Goal: Transaction & Acquisition: Book appointment/travel/reservation

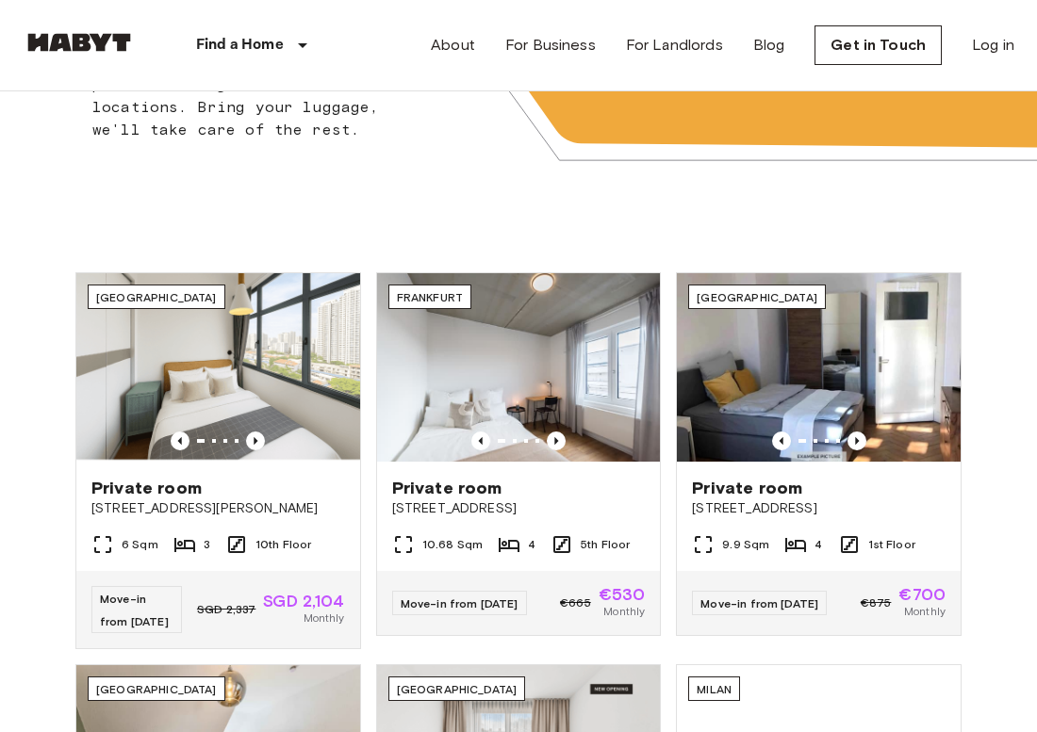
scroll to position [435, 0]
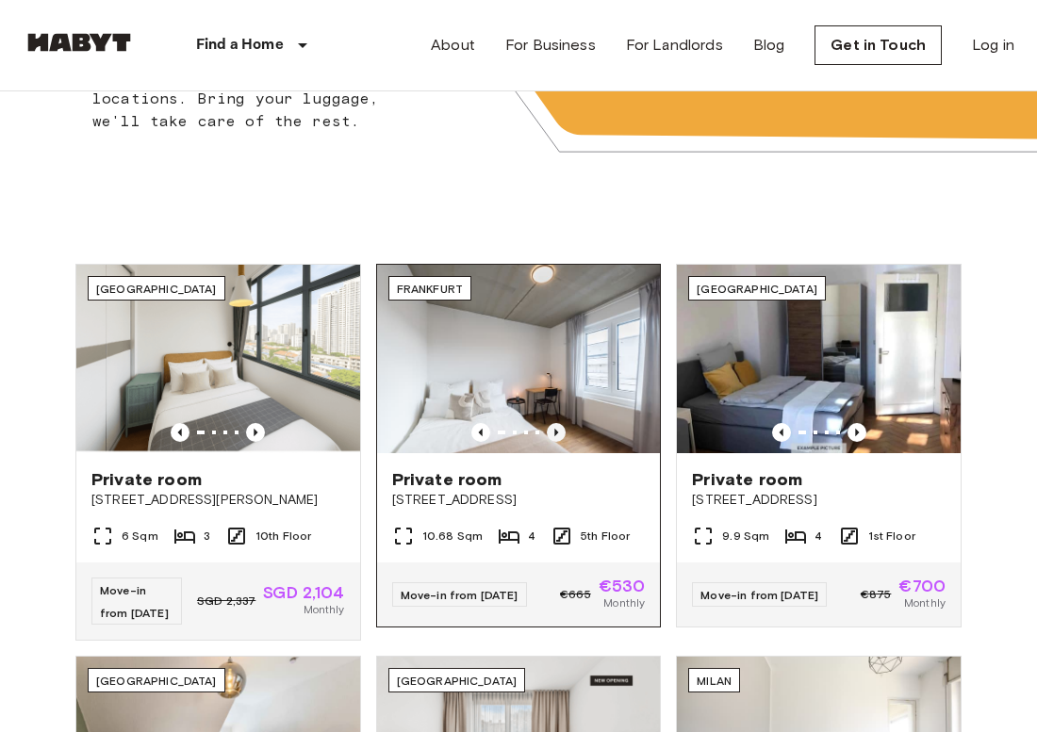
click at [555, 432] on icon "Previous image" at bounding box center [556, 433] width 4 height 8
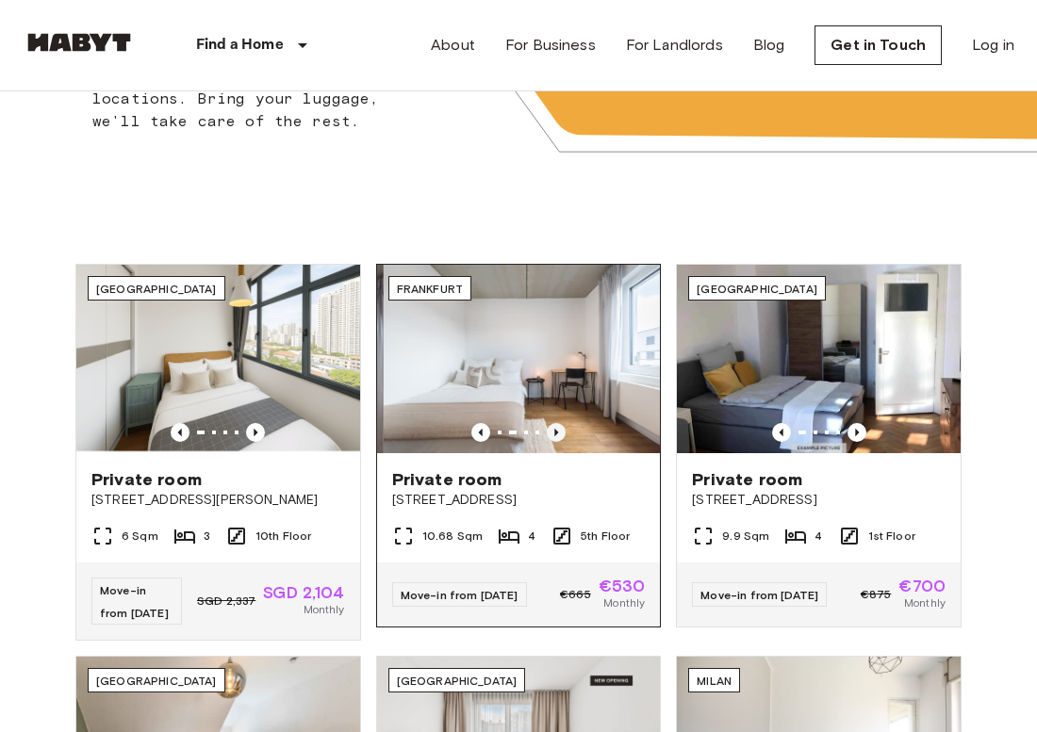
click at [555, 432] on icon "Previous image" at bounding box center [556, 433] width 4 height 8
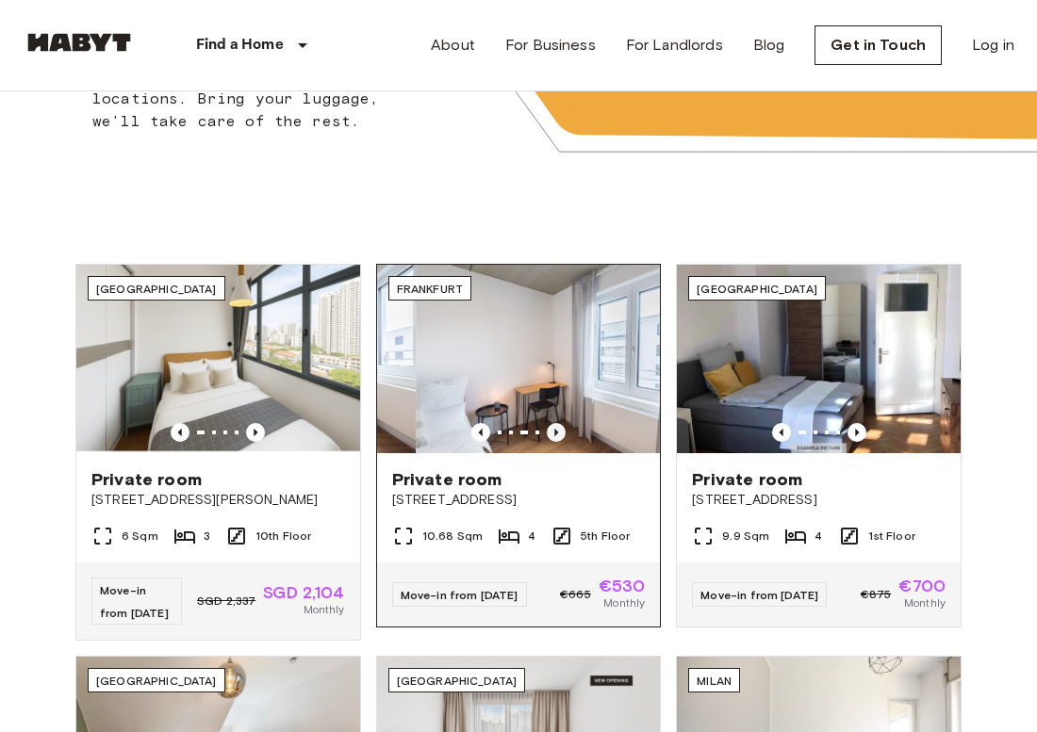
click at [555, 432] on icon "Previous image" at bounding box center [556, 433] width 4 height 8
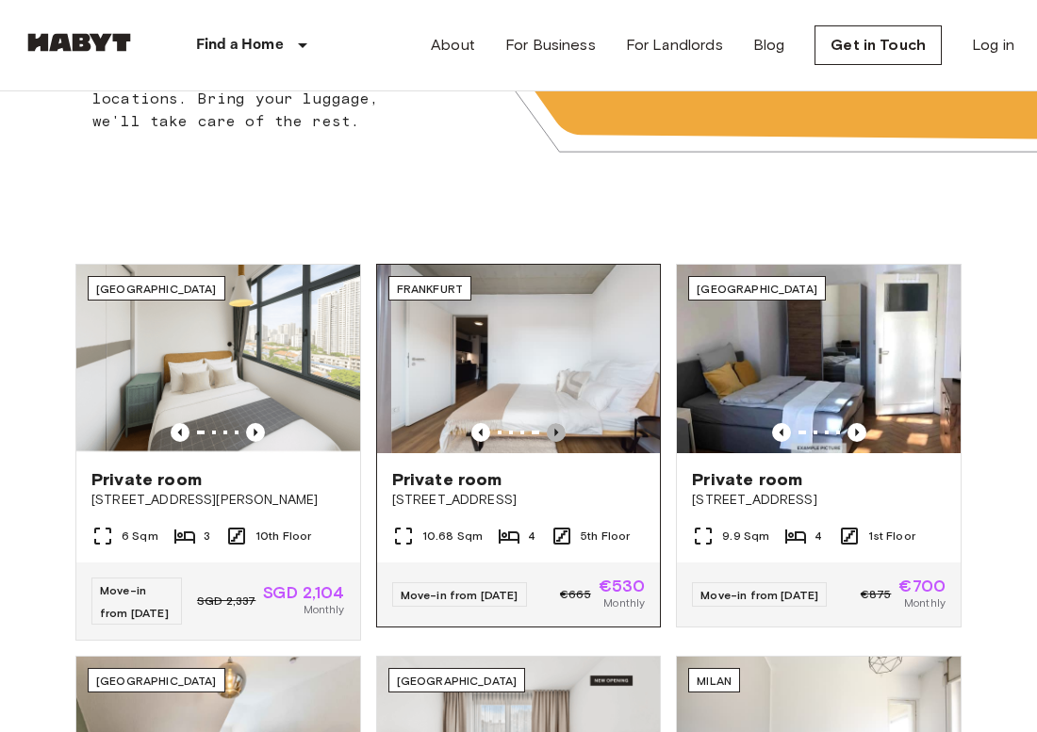
click at [555, 432] on icon "Previous image" at bounding box center [556, 433] width 4 height 8
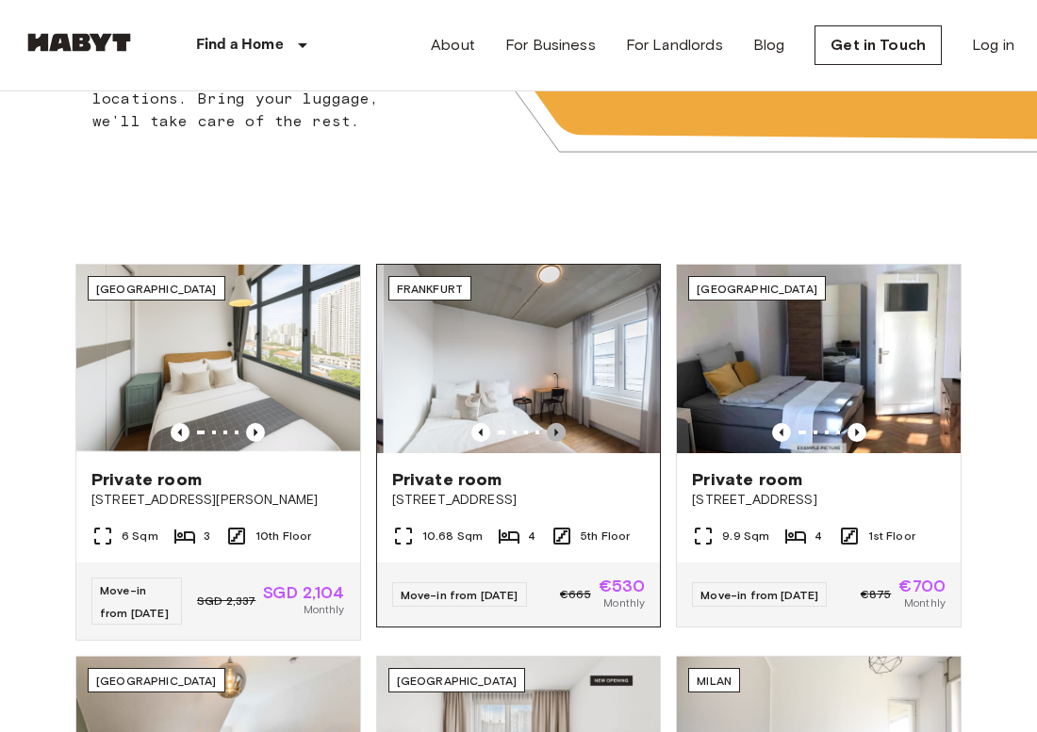
click at [555, 432] on icon "Previous image" at bounding box center [556, 433] width 4 height 8
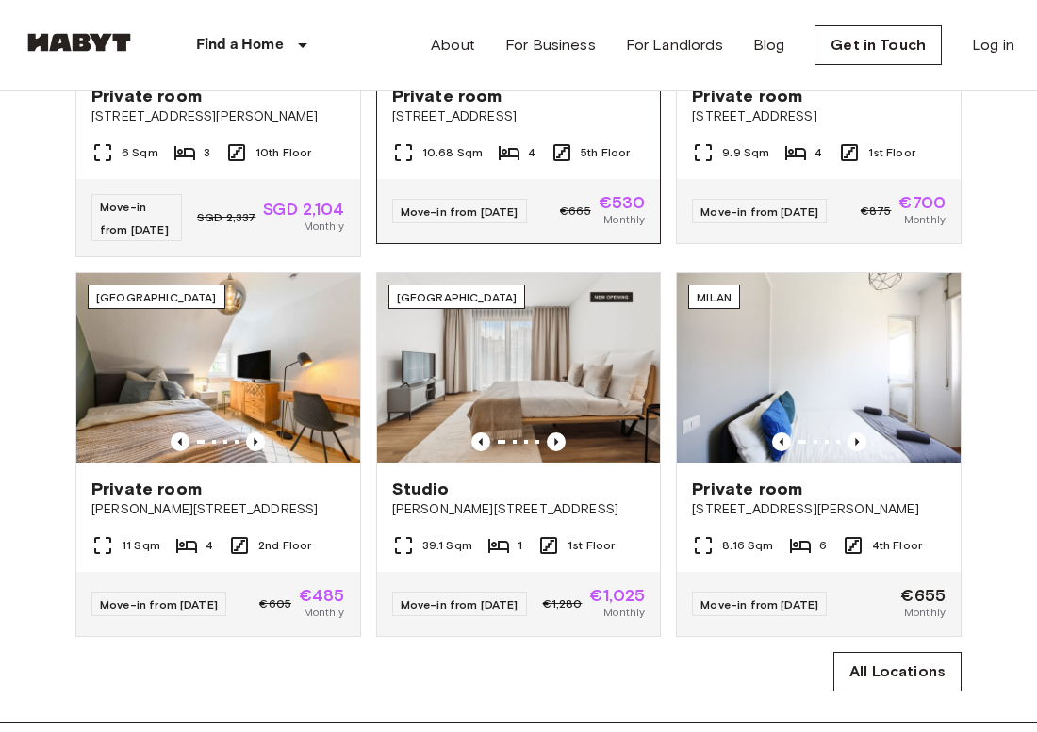
scroll to position [819, 0]
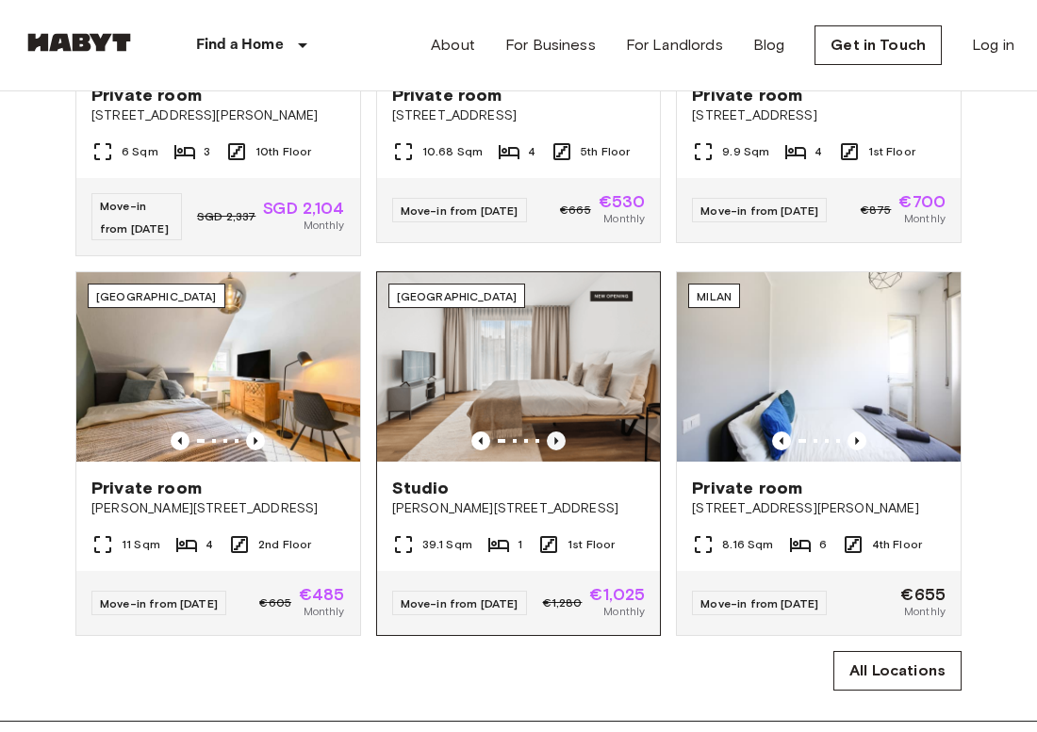
click at [556, 436] on icon "Previous image" at bounding box center [556, 441] width 19 height 19
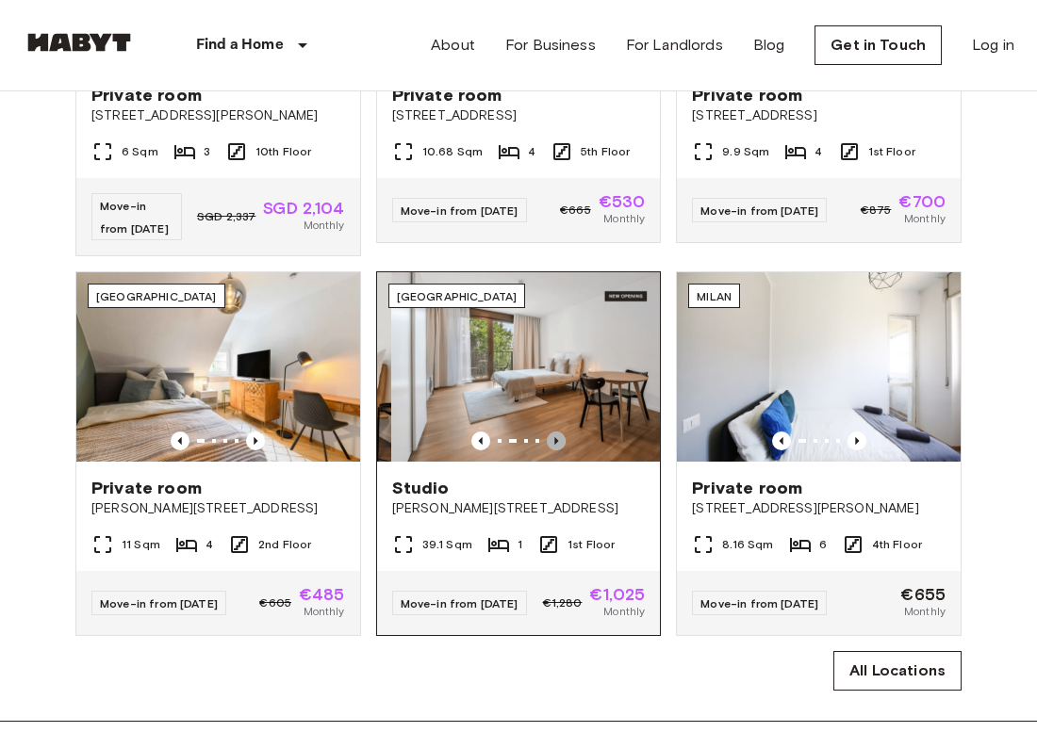
click at [556, 436] on icon "Previous image" at bounding box center [556, 441] width 19 height 19
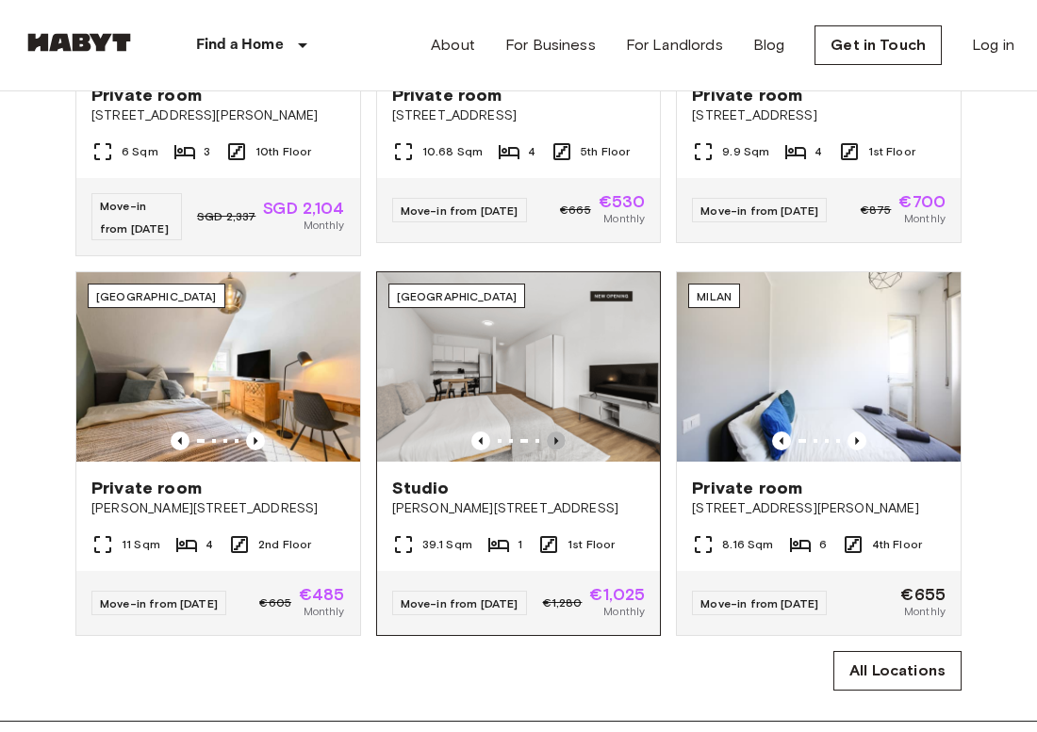
click at [556, 436] on icon "Previous image" at bounding box center [556, 441] width 19 height 19
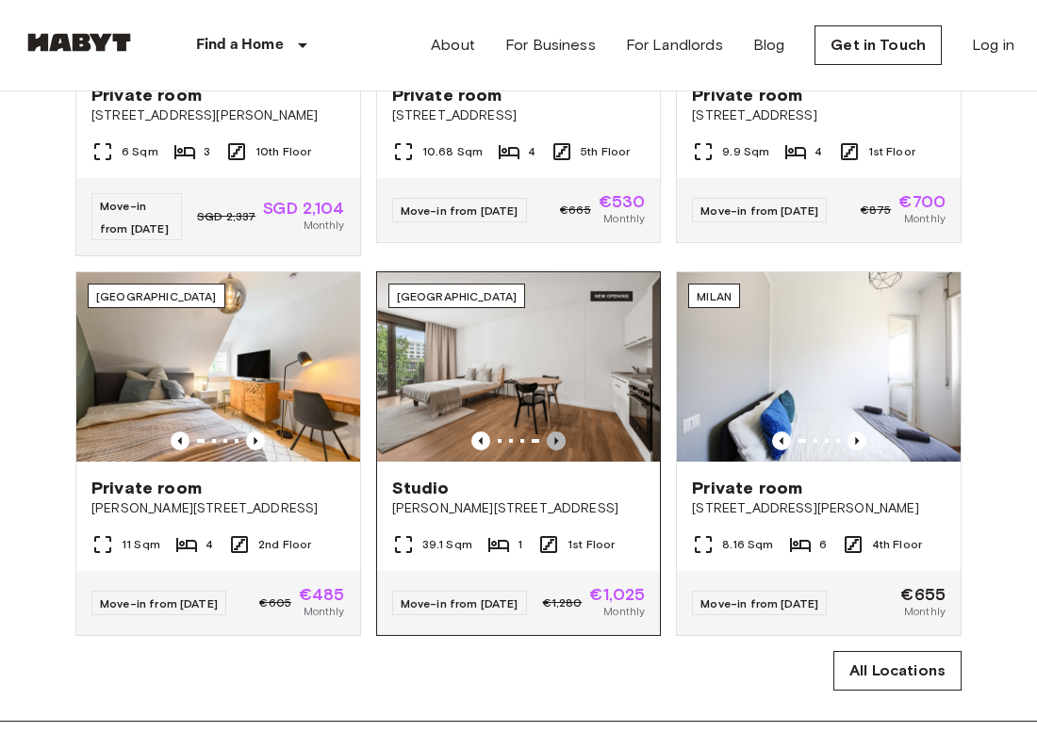
click at [556, 436] on icon "Previous image" at bounding box center [556, 441] width 19 height 19
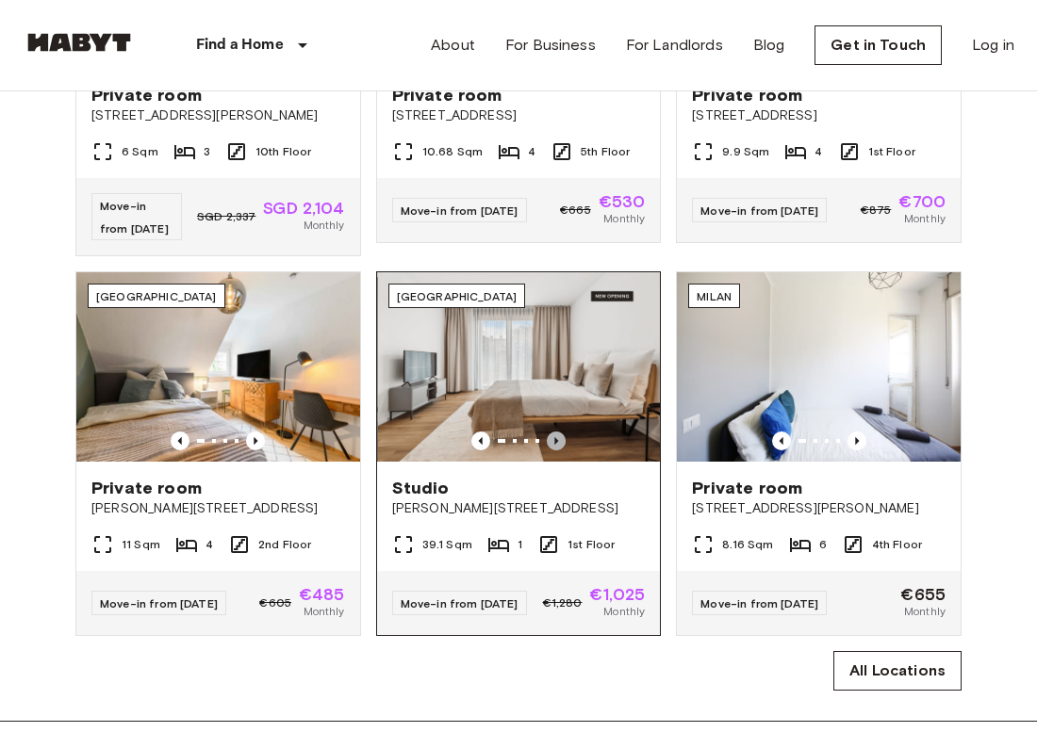
click at [556, 436] on icon "Previous image" at bounding box center [556, 441] width 19 height 19
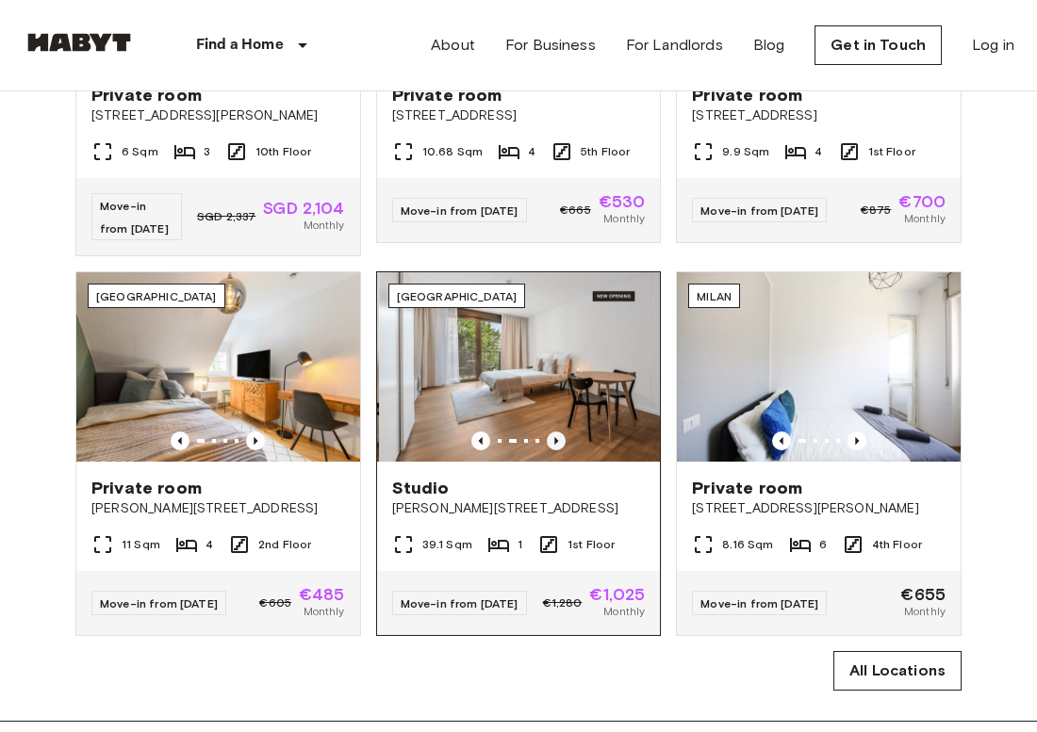
click at [556, 436] on icon "Previous image" at bounding box center [556, 441] width 19 height 19
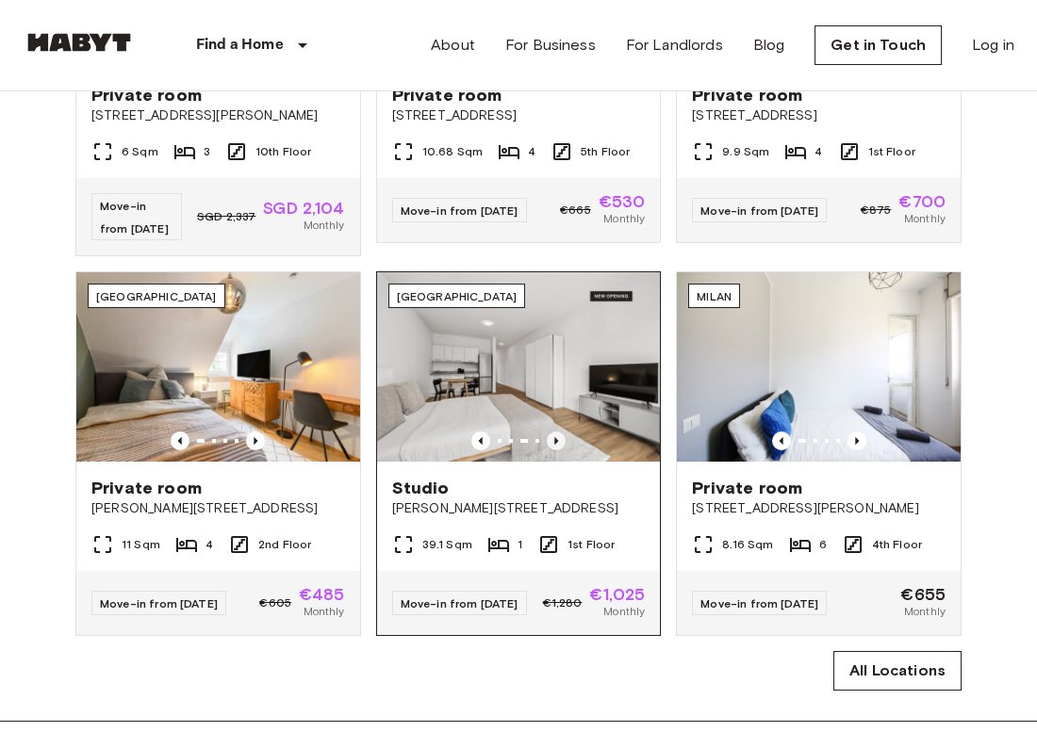
click at [556, 436] on icon "Previous image" at bounding box center [556, 441] width 19 height 19
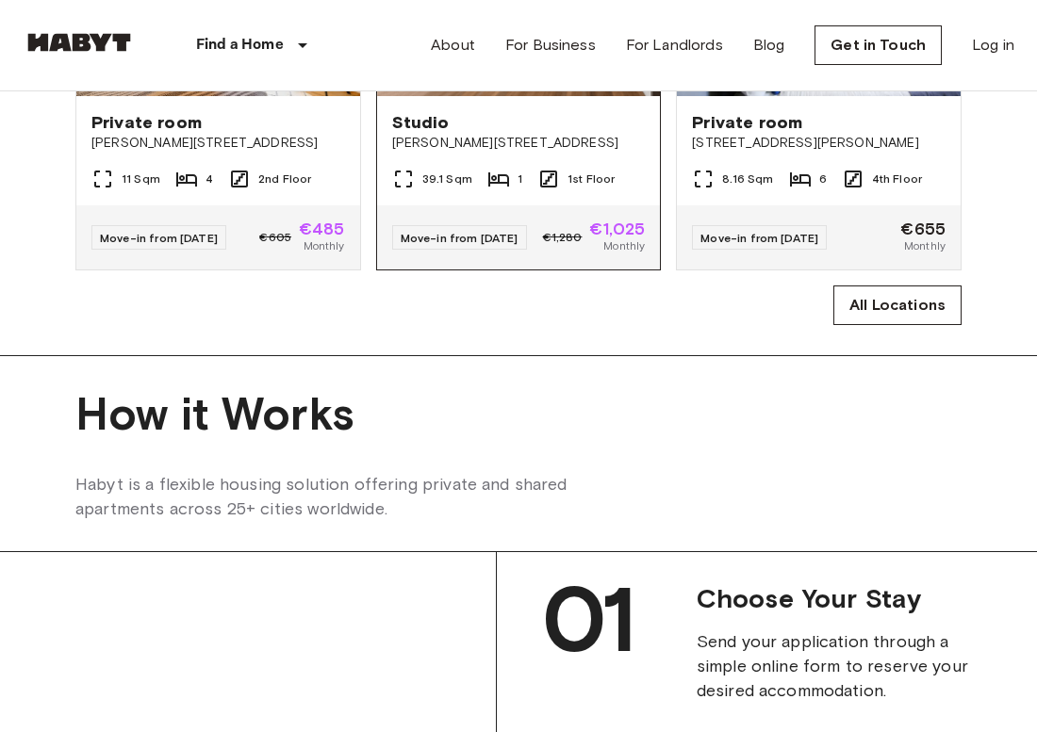
scroll to position [974, 0]
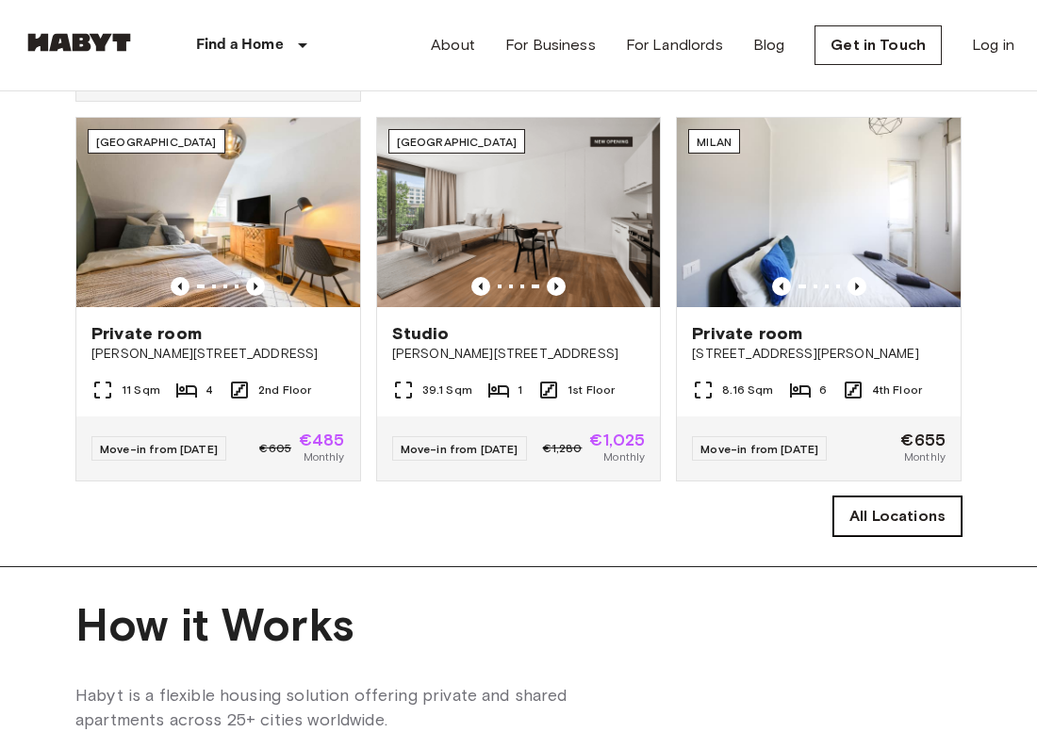
click at [919, 536] on link "All Locations" at bounding box center [897, 517] width 128 height 40
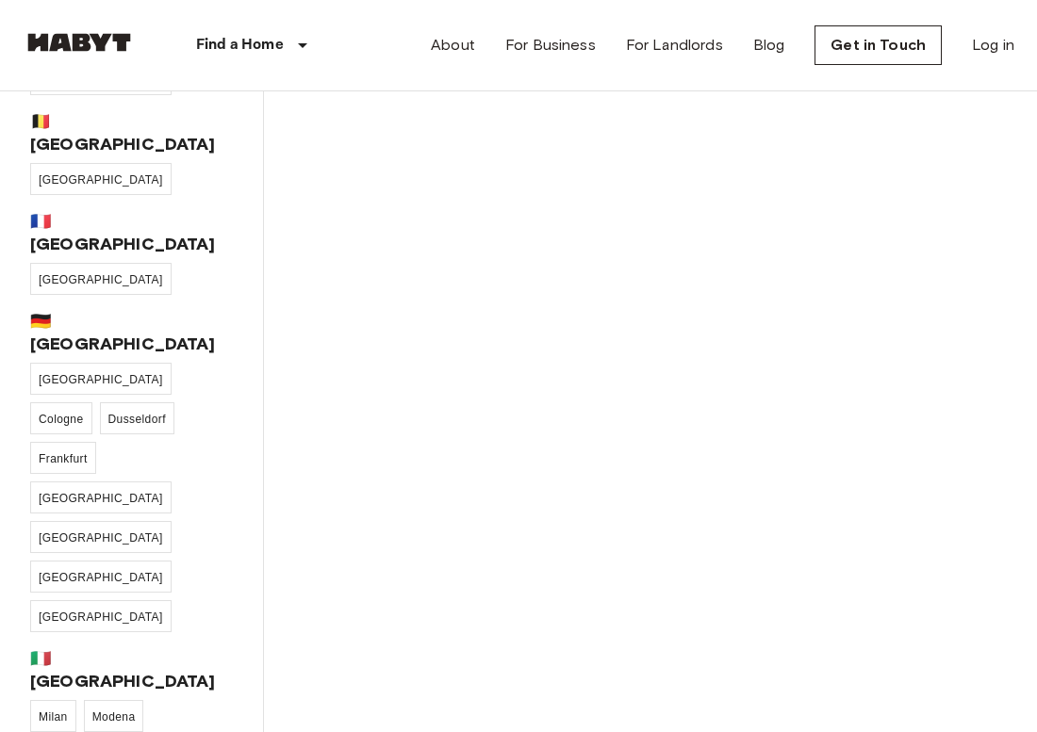
scroll to position [120, 0]
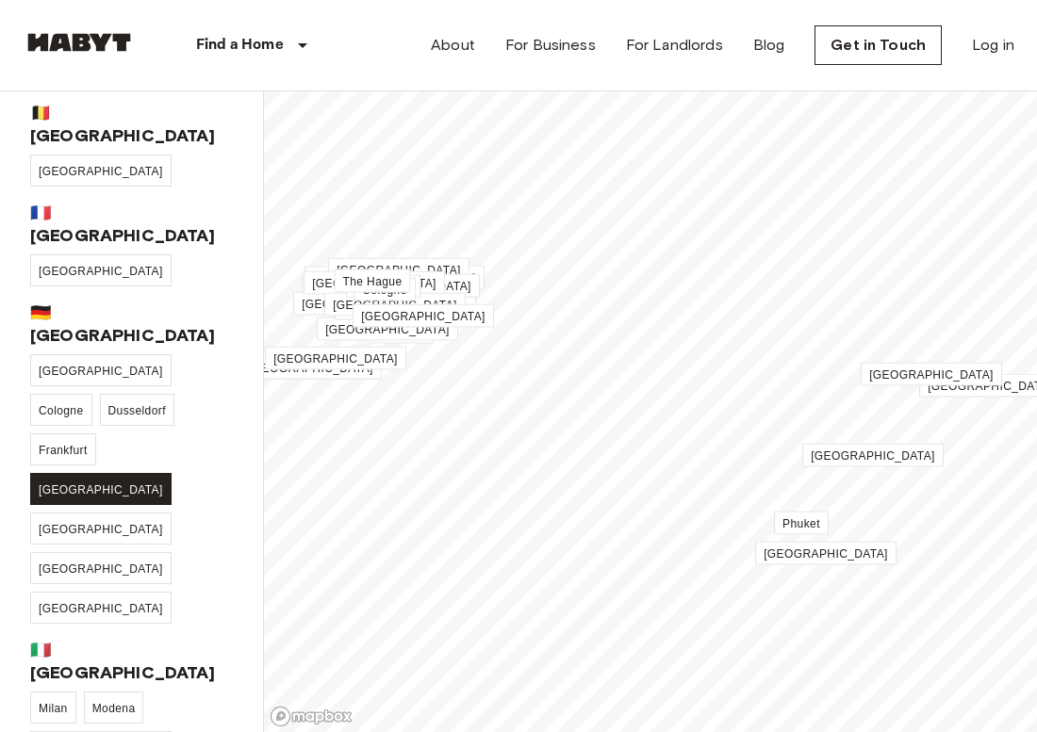
click at [135, 484] on span "[GEOGRAPHIC_DATA]" at bounding box center [101, 490] width 124 height 13
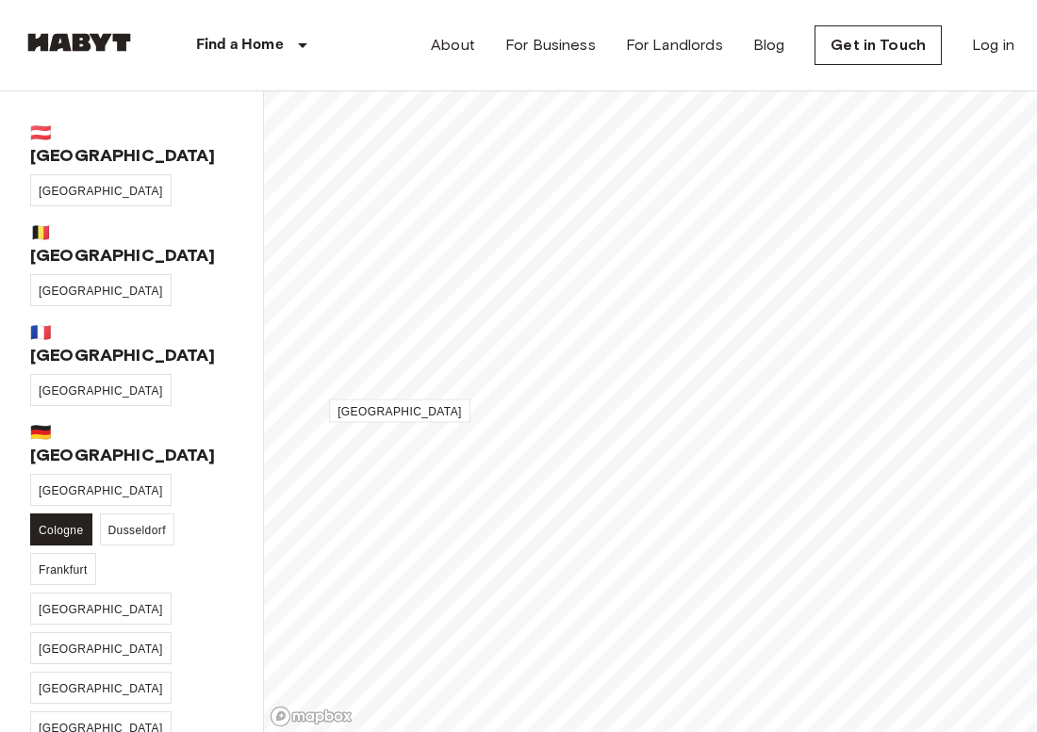
click at [84, 524] on span "Cologne" at bounding box center [61, 530] width 45 height 13
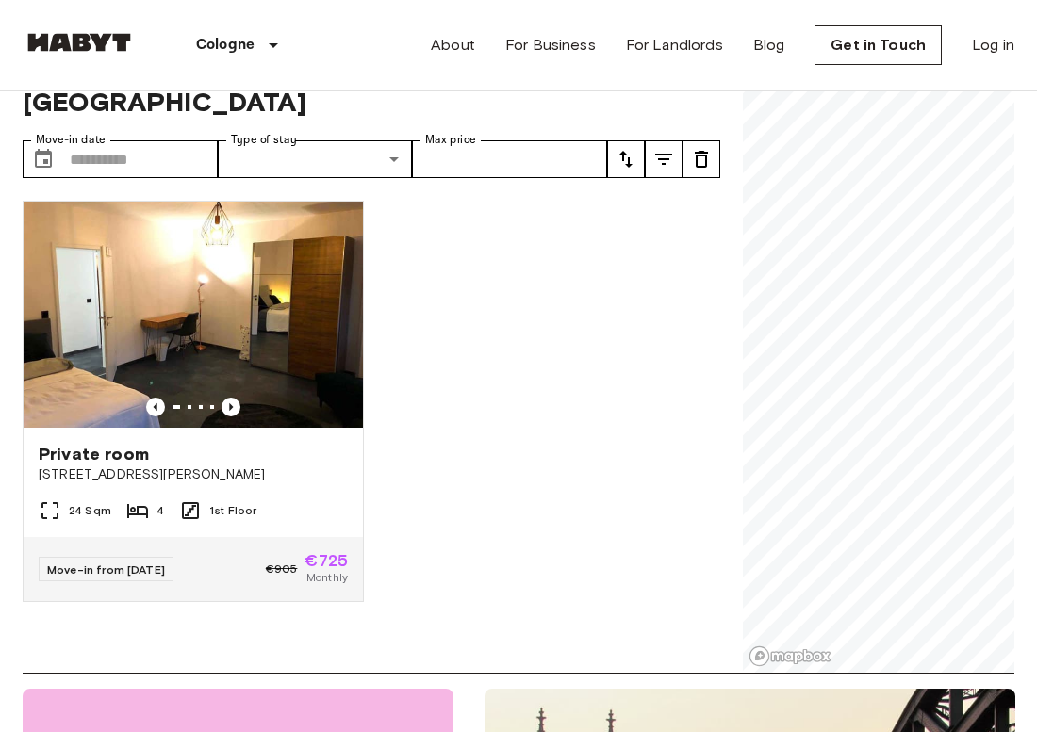
scroll to position [74, 0]
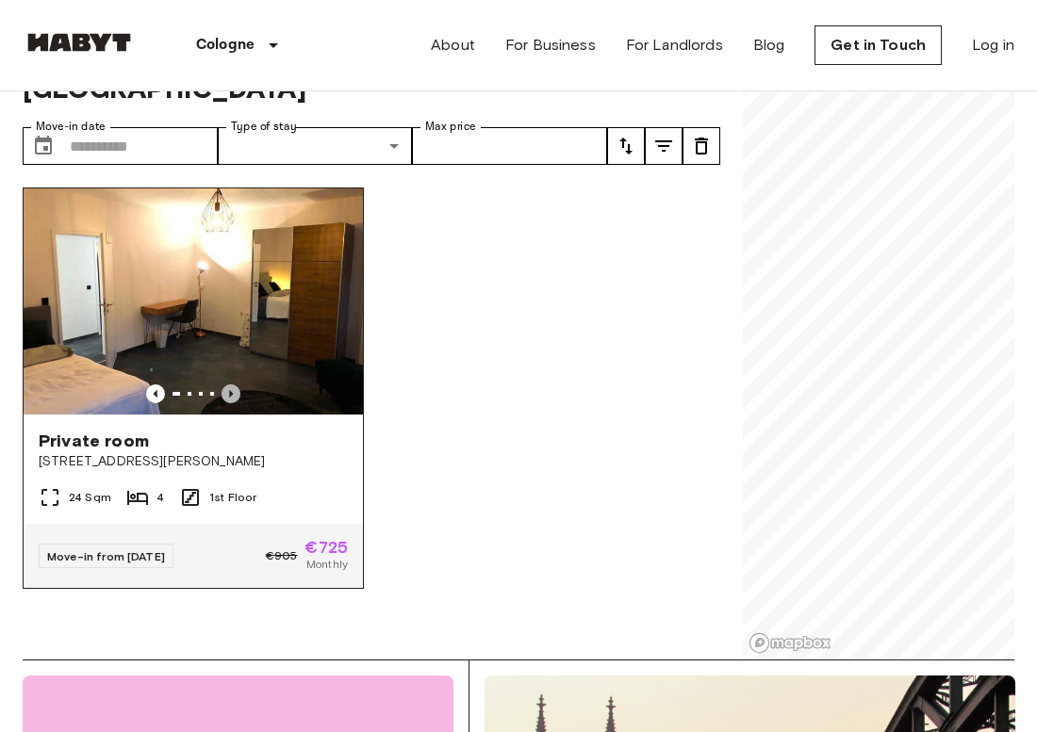
click at [236, 385] on icon "Previous image" at bounding box center [231, 394] width 19 height 19
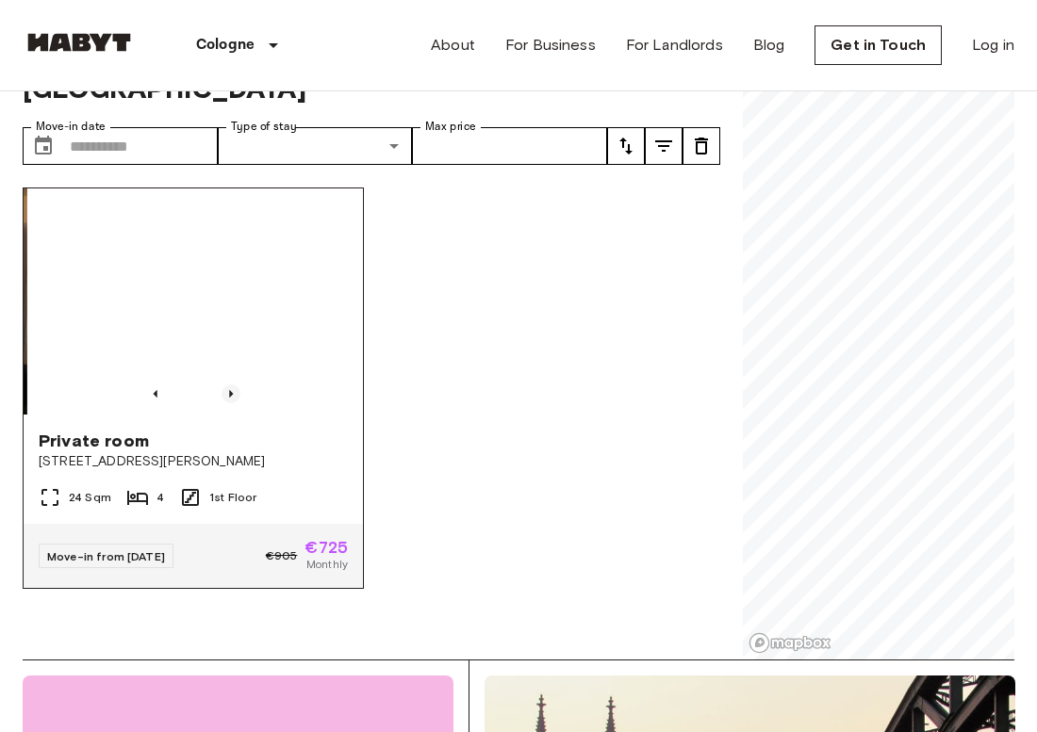
click at [236, 385] on icon "Previous image" at bounding box center [231, 394] width 19 height 19
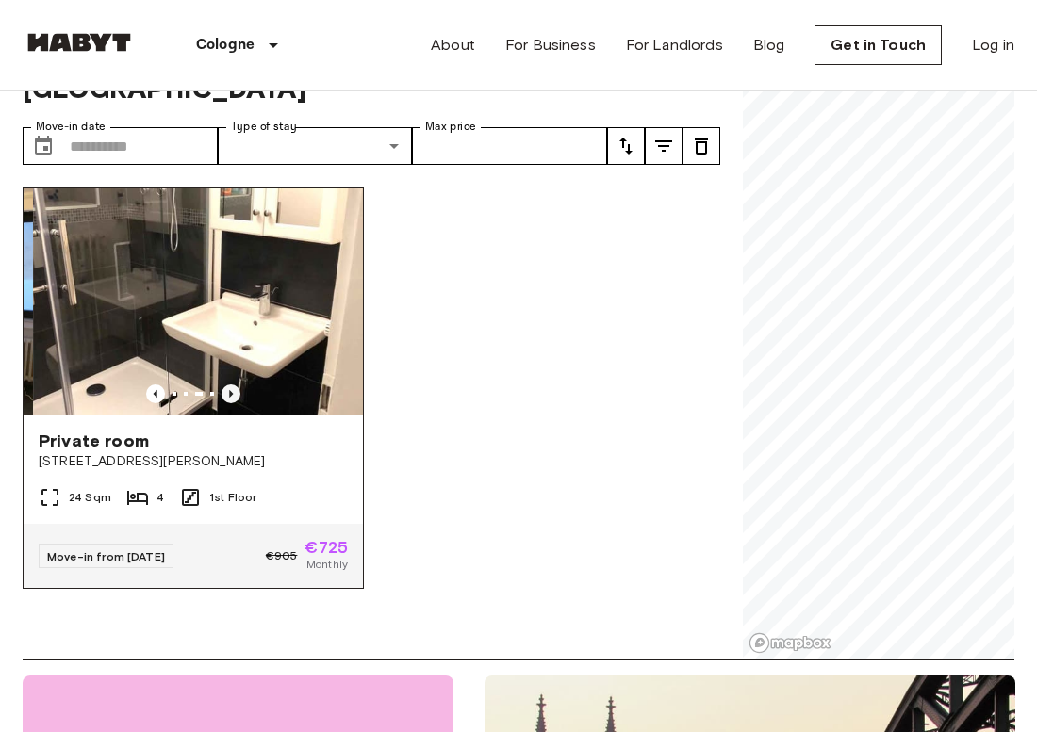
click at [236, 385] on icon "Previous image" at bounding box center [231, 394] width 19 height 19
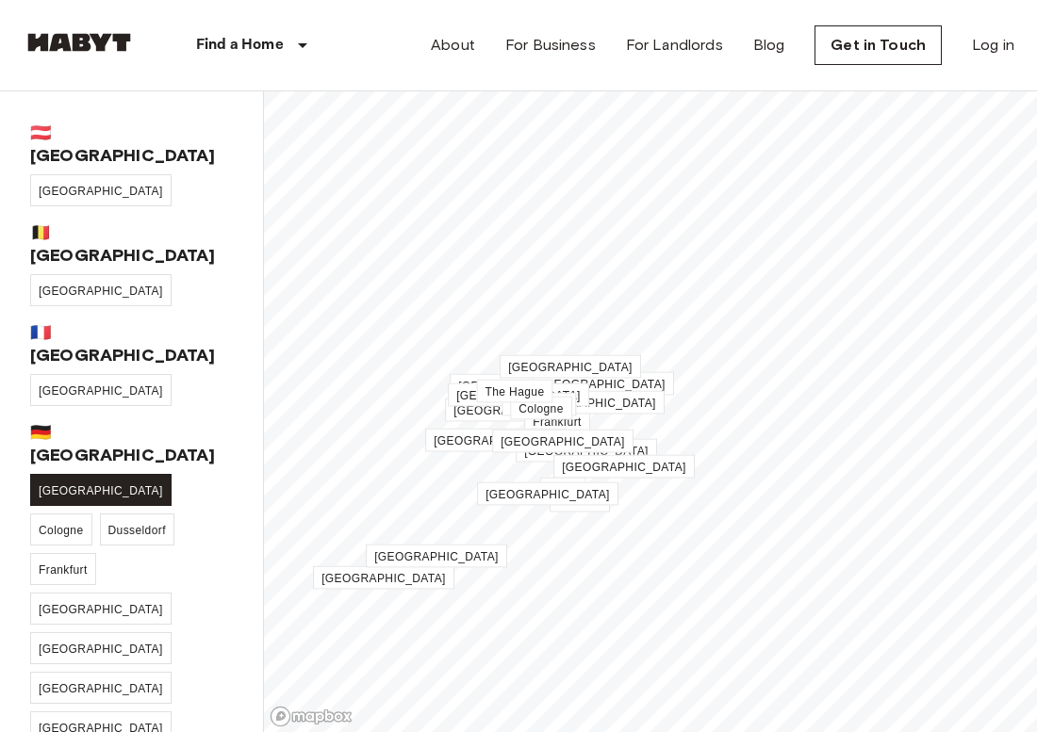
click at [58, 474] on link "[GEOGRAPHIC_DATA]" at bounding box center [100, 490] width 141 height 32
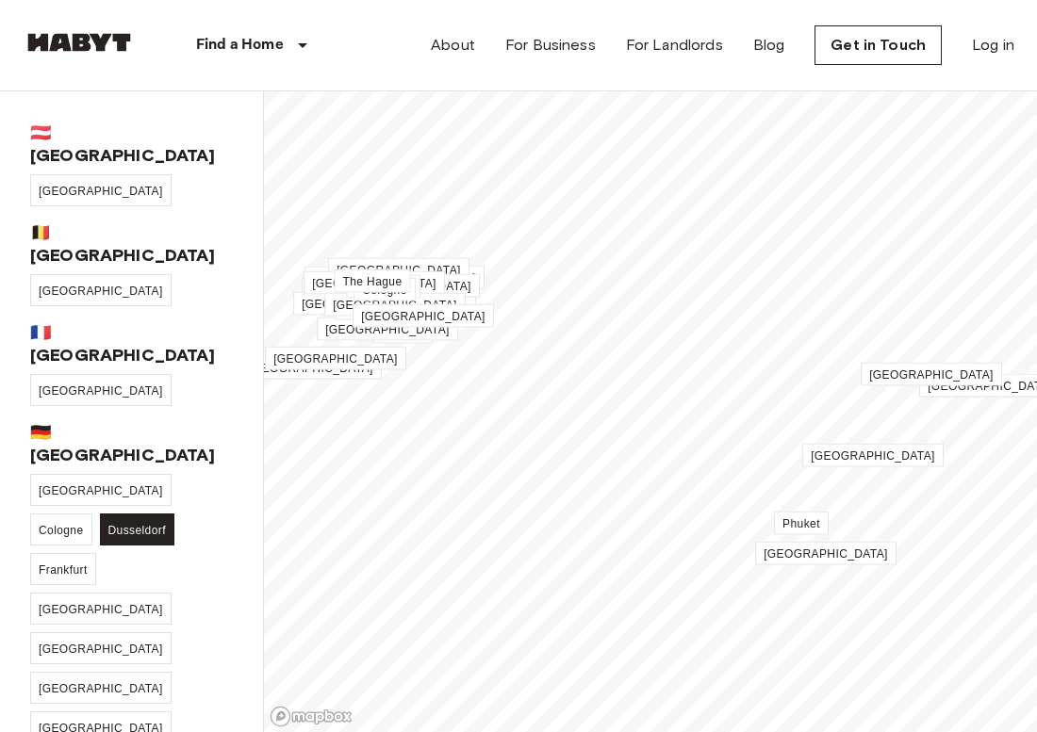
click at [174, 514] on link "Dusseldorf" at bounding box center [137, 530] width 74 height 32
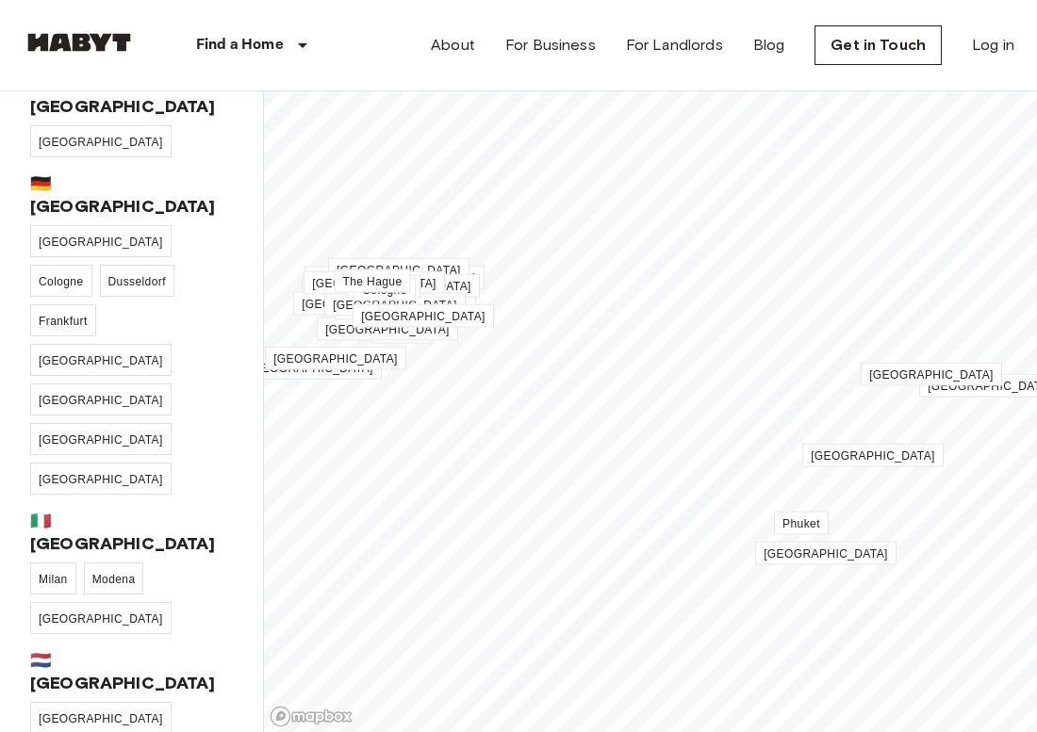
scroll to position [288, 0]
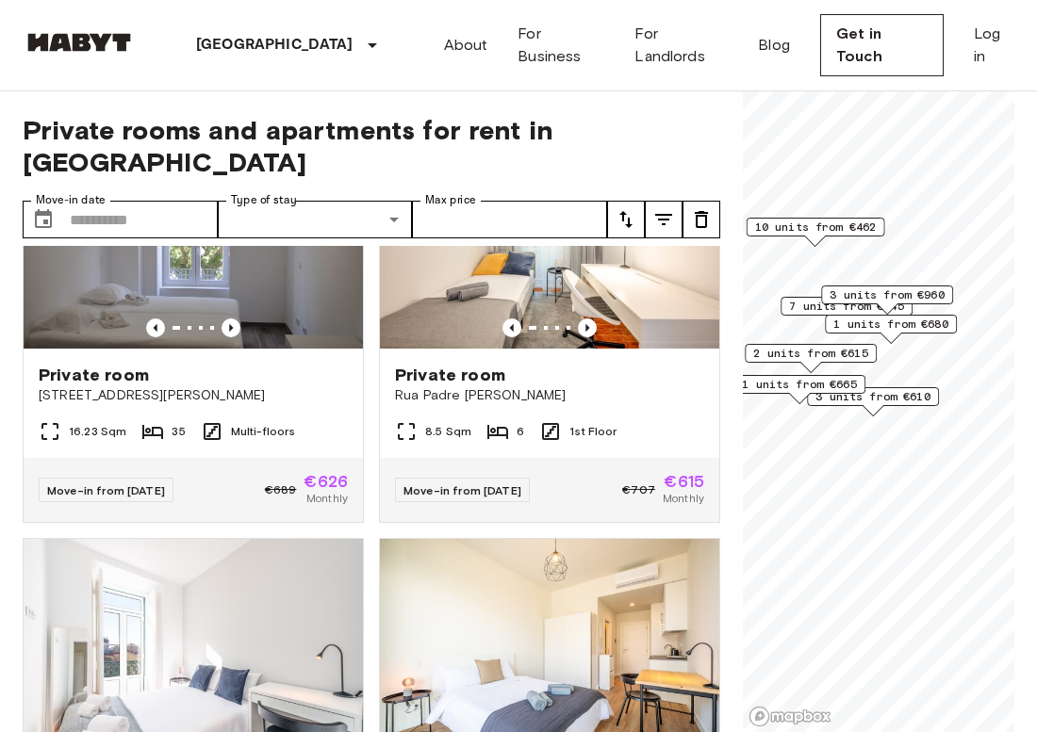
scroll to position [1654, 0]
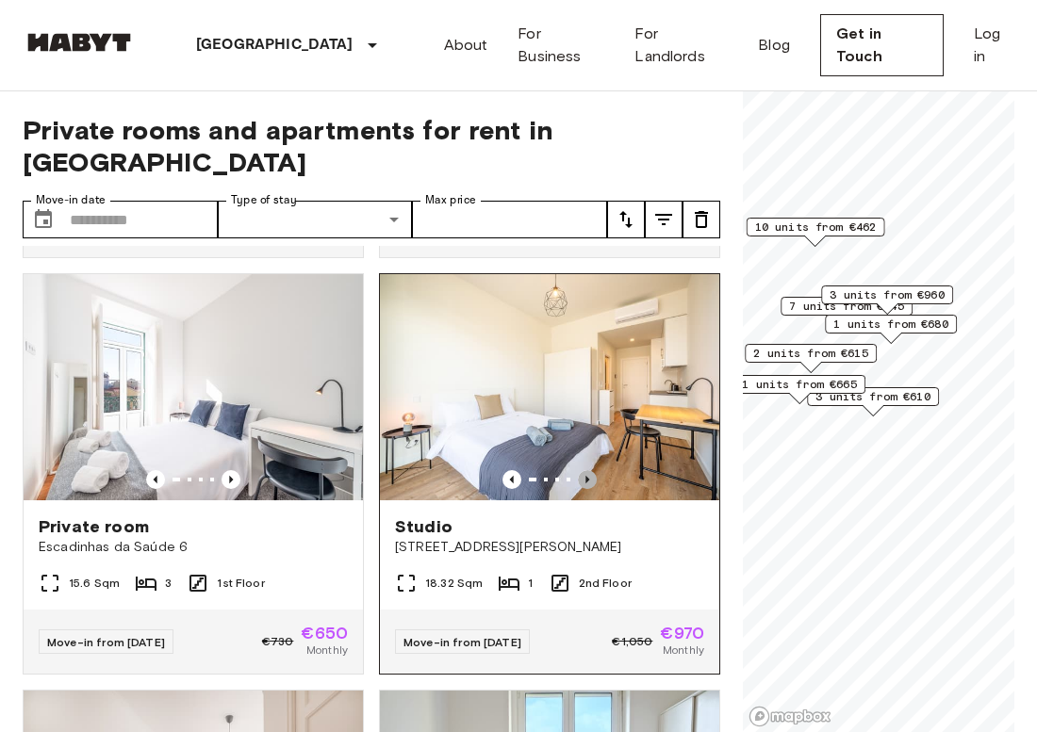
click at [587, 476] on icon "Previous image" at bounding box center [587, 480] width 4 height 8
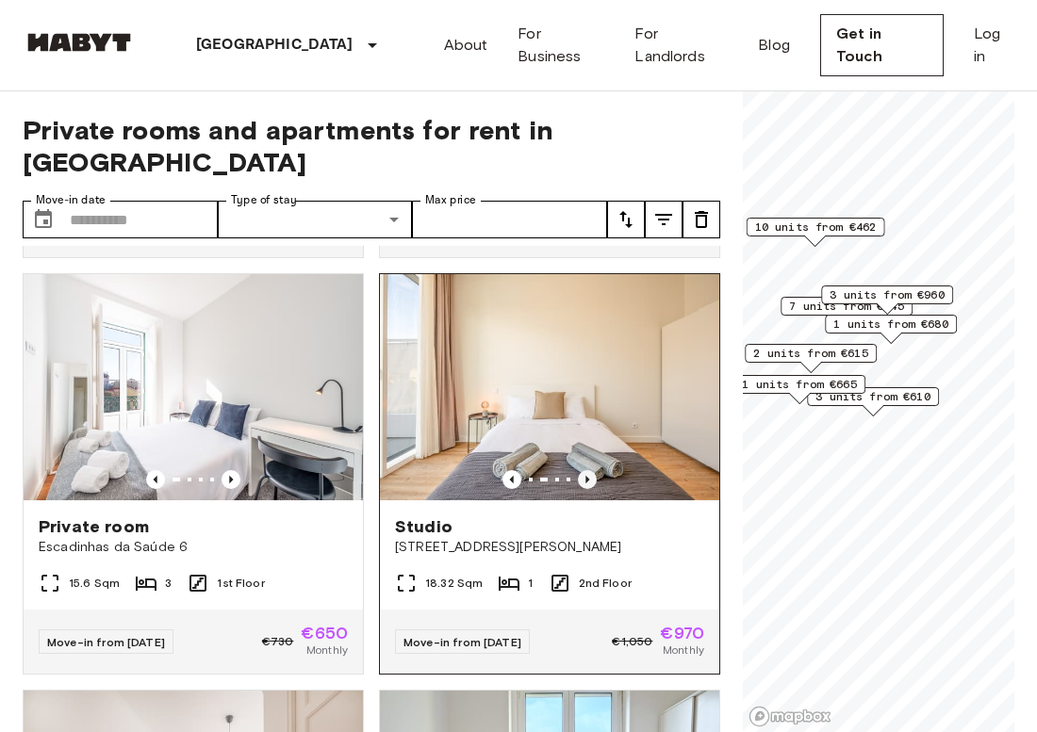
click at [587, 476] on icon "Previous image" at bounding box center [587, 480] width 4 height 8
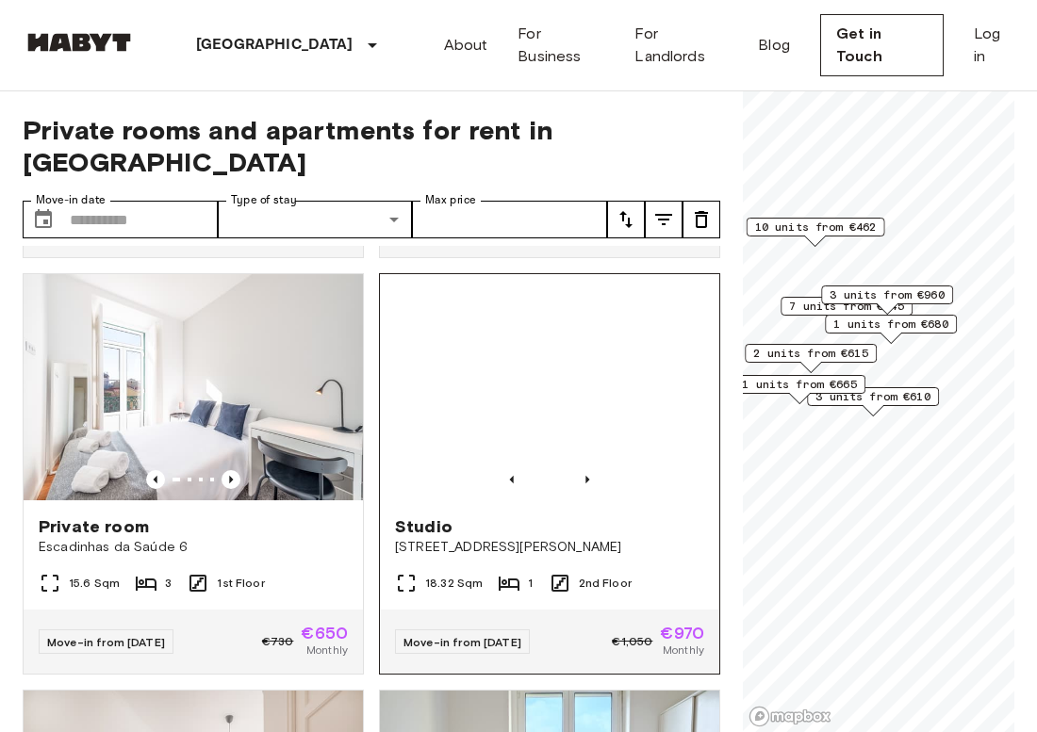
click at [587, 364] on img at bounding box center [549, 387] width 339 height 226
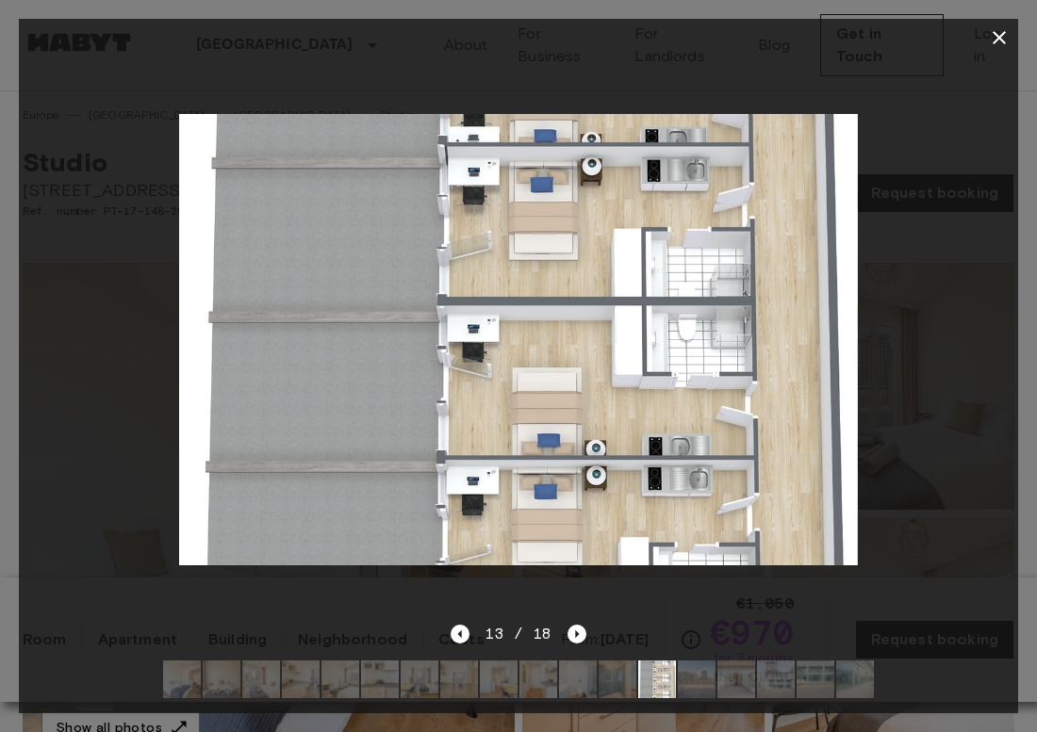
click at [990, 33] on icon "button" at bounding box center [999, 37] width 23 height 23
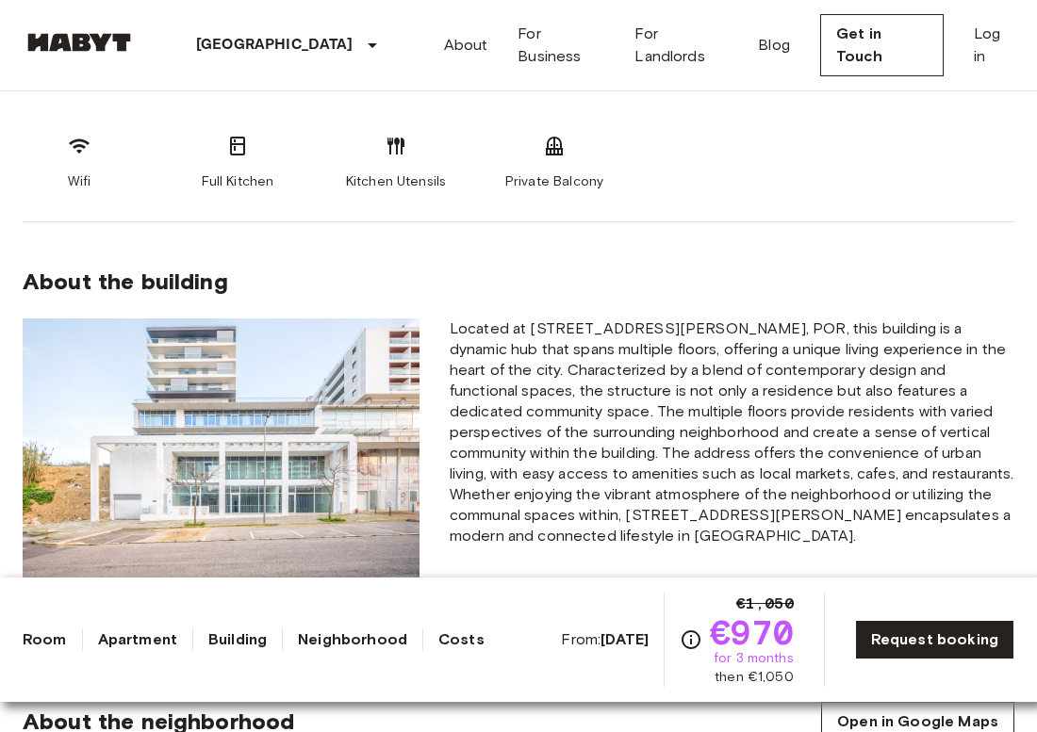
scroll to position [1018, 0]
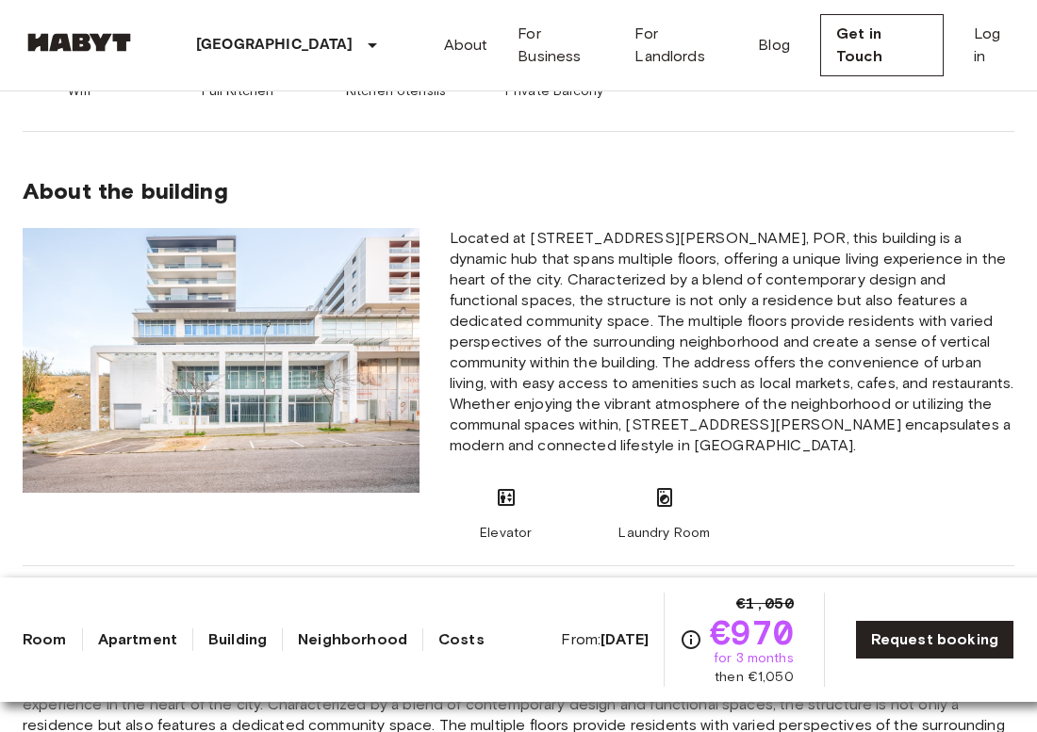
click at [267, 386] on img at bounding box center [221, 360] width 397 height 265
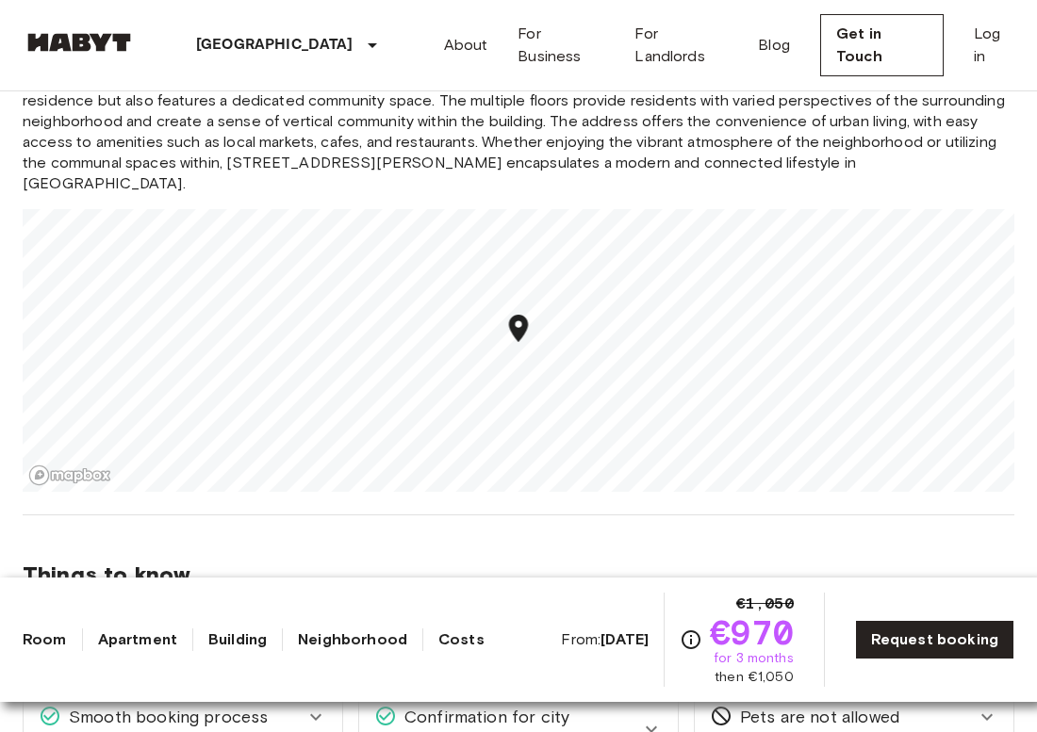
scroll to position [1695, 0]
